Goal: Transaction & Acquisition: Purchase product/service

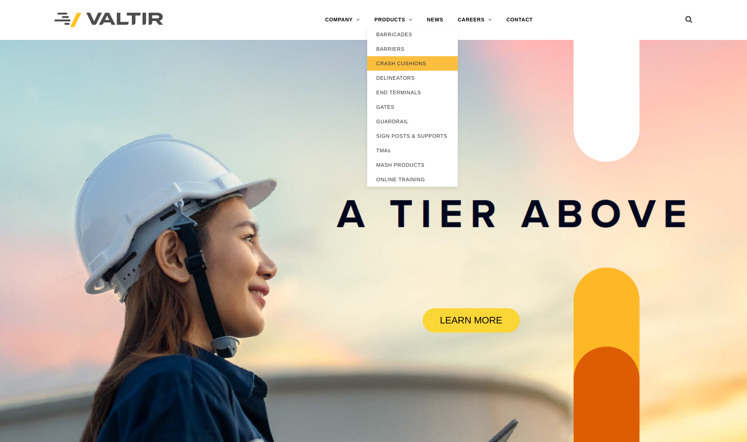
click at [393, 61] on link "CRASH CUSHIONS" at bounding box center [412, 63] width 91 height 15
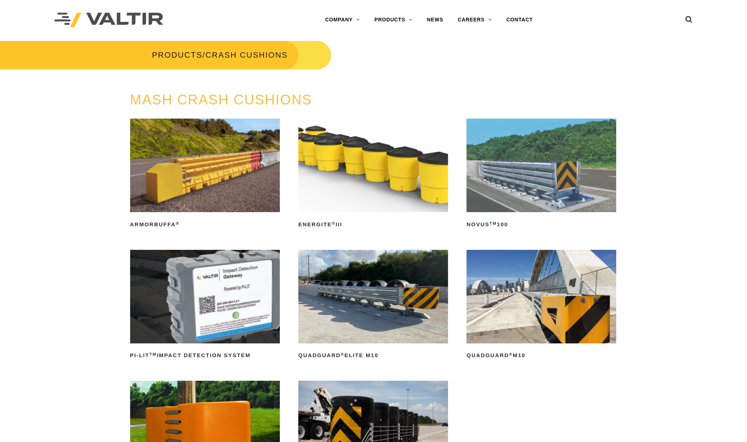
click at [546, 182] on img at bounding box center [542, 166] width 150 height 94
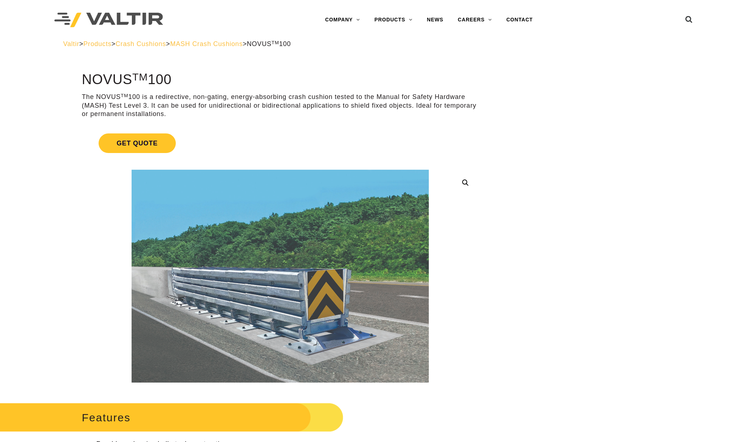
scroll to position [90, 0]
